Goal: Navigation & Orientation: Find specific page/section

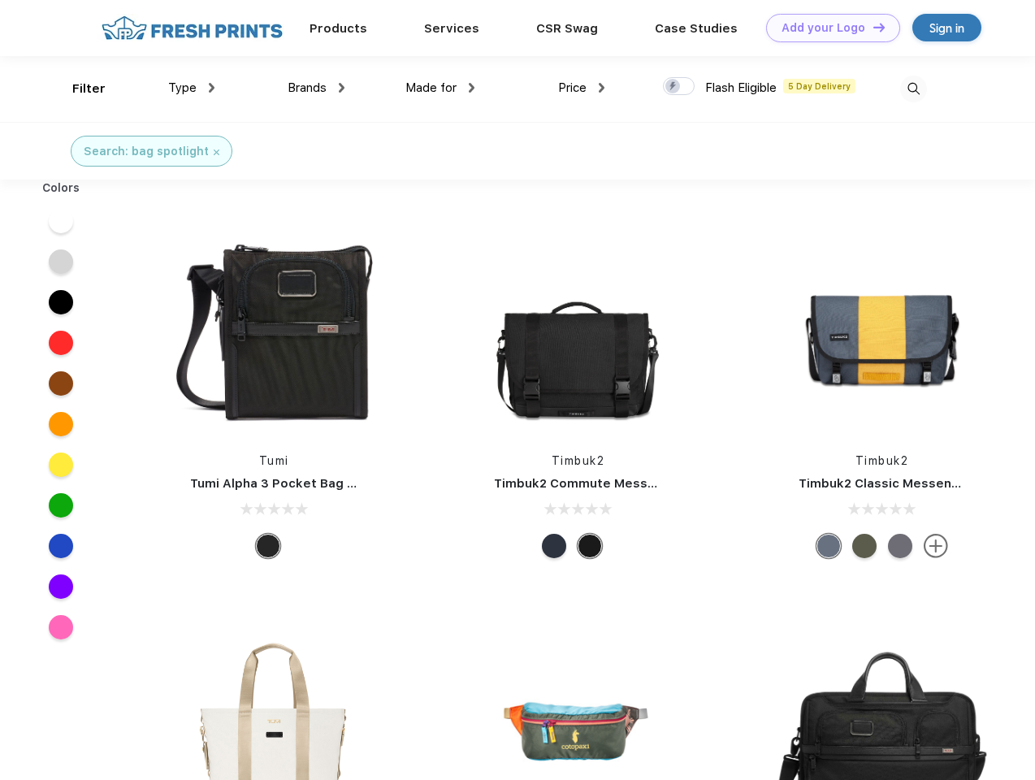
click at [827, 28] on link "Add your Logo Design Tool" at bounding box center [833, 28] width 134 height 28
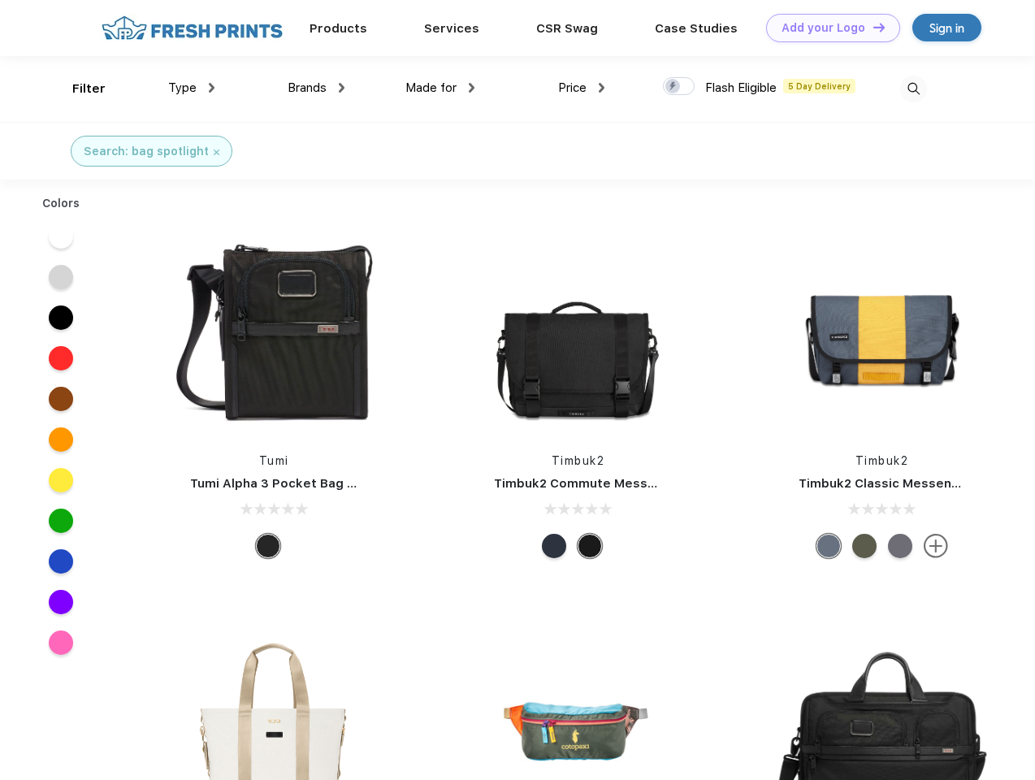
click at [0, 0] on div "Design Tool" at bounding box center [0, 0] width 0 height 0
click at [872, 27] on link "Add your Logo Design Tool" at bounding box center [833, 28] width 134 height 28
click at [78, 89] on div "Filter" at bounding box center [88, 89] width 33 height 19
click at [192, 88] on span "Type" at bounding box center [182, 87] width 28 height 15
click at [316, 88] on span "Brands" at bounding box center [307, 87] width 39 height 15
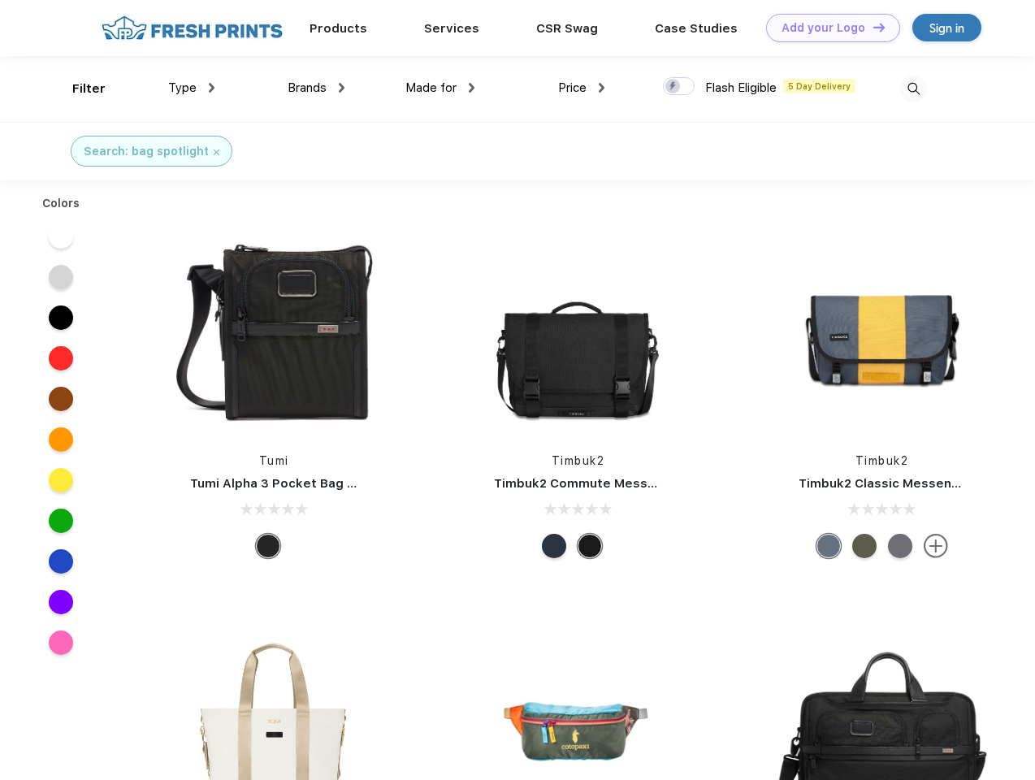
click at [440, 88] on span "Made for" at bounding box center [431, 87] width 51 height 15
click at [582, 88] on span "Price" at bounding box center [572, 87] width 28 height 15
click at [679, 87] on div at bounding box center [679, 86] width 32 height 18
click at [674, 87] on input "checkbox" at bounding box center [668, 81] width 11 height 11
click at [913, 89] on img at bounding box center [913, 89] width 27 height 27
